Goal: Task Accomplishment & Management: Use online tool/utility

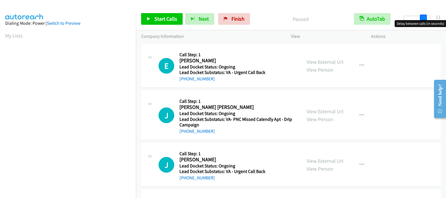
drag, startPoint x: 407, startPoint y: 18, endPoint x: 427, endPoint y: 21, distance: 19.9
click at [427, 21] on body "Start Calls Pause Next Finish Paused AutoTab AutoTab 11 Company Information Inf…" at bounding box center [223, 14] width 446 height 28
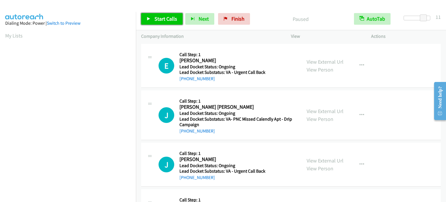
click at [152, 16] on link "Start Calls" at bounding box center [162, 19] width 42 height 12
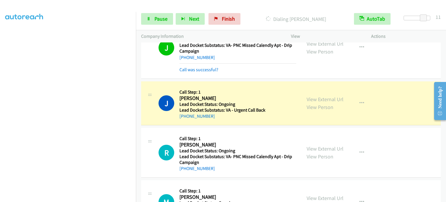
scroll to position [87, 0]
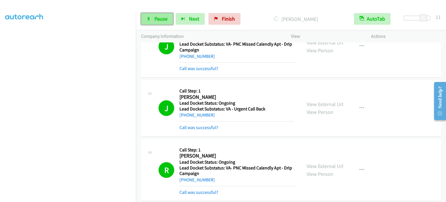
click at [156, 17] on span "Pause" at bounding box center [161, 18] width 13 height 7
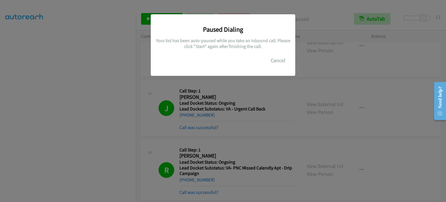
click at [198, 83] on div "Paused Dialing Your list has been auto-paused while you take an inbound call. P…" at bounding box center [223, 103] width 446 height 197
click at [271, 65] on button "Cancel" at bounding box center [278, 61] width 26 height 12
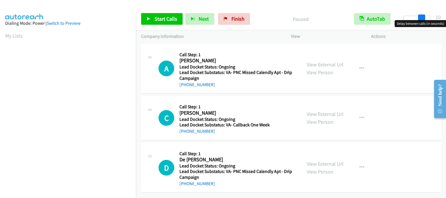
drag, startPoint x: 404, startPoint y: 17, endPoint x: 422, endPoint y: 18, distance: 17.7
click at [422, 18] on span at bounding box center [421, 18] width 7 height 7
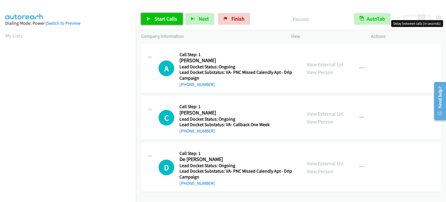
click at [164, 20] on span "Start Calls" at bounding box center [166, 18] width 23 height 7
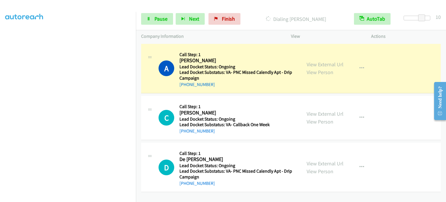
scroll to position [124, 0]
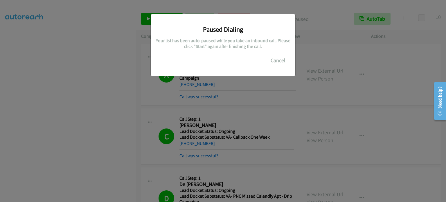
click at [217, 96] on div "Paused Dialing Your list has been auto-paused while you take an inbound call. P…" at bounding box center [223, 103] width 446 height 197
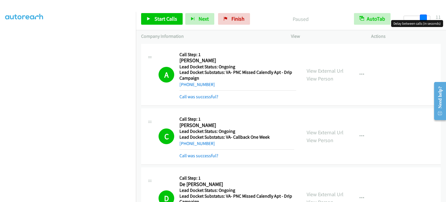
click at [423, 16] on span at bounding box center [423, 18] width 7 height 7
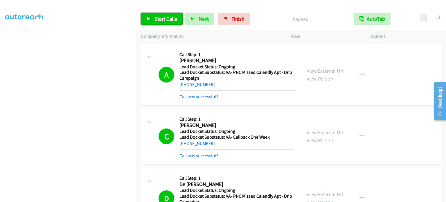
click at [162, 18] on span "Start Calls" at bounding box center [166, 18] width 23 height 7
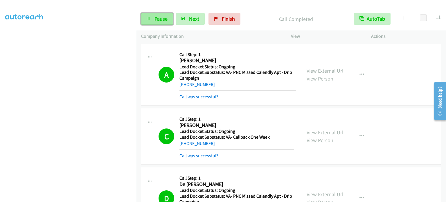
click at [167, 22] on link "Pause" at bounding box center [157, 19] width 32 height 12
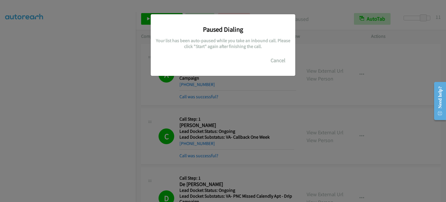
click at [146, 126] on div "Paused Dialing Your list has been auto-paused while you take an inbound call. P…" at bounding box center [223, 103] width 446 height 197
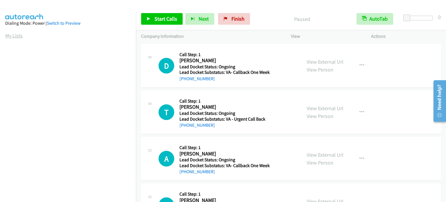
click at [13, 36] on link "My Lists" at bounding box center [13, 35] width 17 height 7
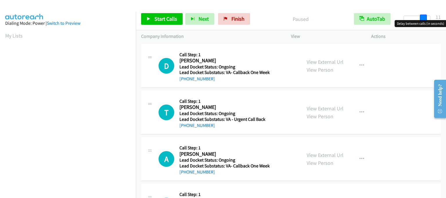
drag, startPoint x: 408, startPoint y: 18, endPoint x: 425, endPoint y: 19, distance: 17.5
click at [425, 19] on span at bounding box center [423, 18] width 7 height 7
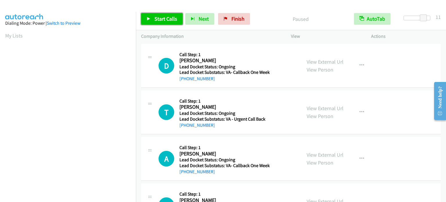
click at [164, 19] on span "Start Calls" at bounding box center [166, 18] width 23 height 7
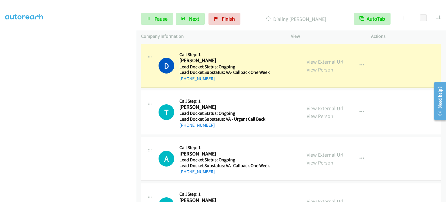
scroll to position [116, 0]
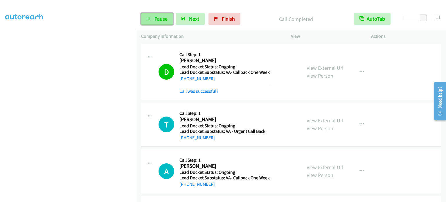
click at [150, 14] on link "Pause" at bounding box center [157, 19] width 32 height 12
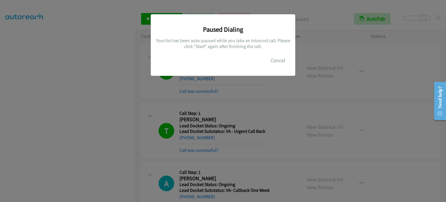
click at [165, 101] on div "Paused Dialing Your list has been auto-paused while you take an inbound call. P…" at bounding box center [223, 103] width 446 height 197
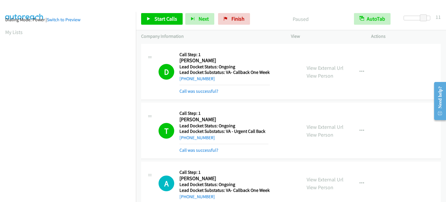
scroll to position [0, 0]
click at [17, 33] on link "My Lists" at bounding box center [13, 35] width 17 height 7
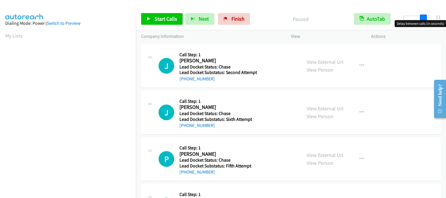
drag, startPoint x: 406, startPoint y: 19, endPoint x: 425, endPoint y: 19, distance: 19.2
click at [425, 19] on span at bounding box center [423, 18] width 7 height 7
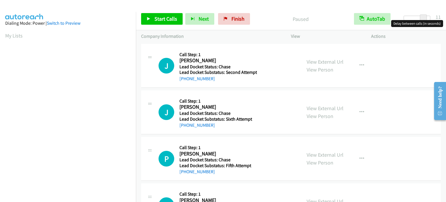
click at [152, 189] on div at bounding box center [149, 197] width 7 height 16
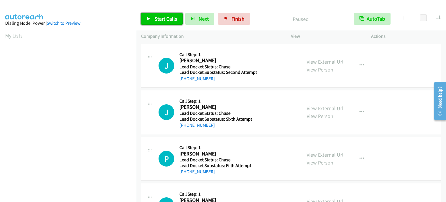
click at [159, 15] on span "Start Calls" at bounding box center [166, 18] width 23 height 7
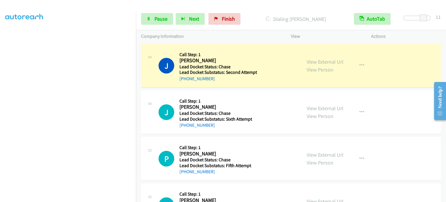
scroll to position [124, 0]
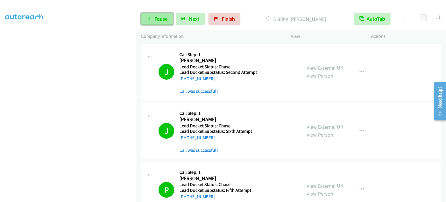
click at [165, 16] on span "Pause" at bounding box center [161, 18] width 13 height 7
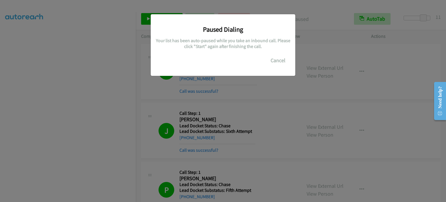
click at [26, 144] on div "Paused Dialing Your list has been auto-paused while you take an inbound call. P…" at bounding box center [223, 103] width 446 height 197
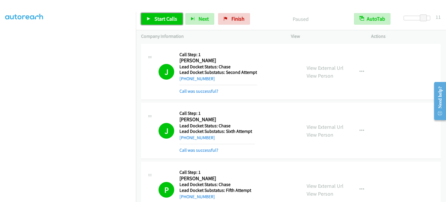
click at [153, 18] on link "Start Calls" at bounding box center [162, 19] width 42 height 12
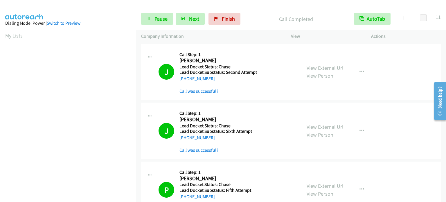
scroll to position [87, 0]
